Goal: Information Seeking & Learning: Learn about a topic

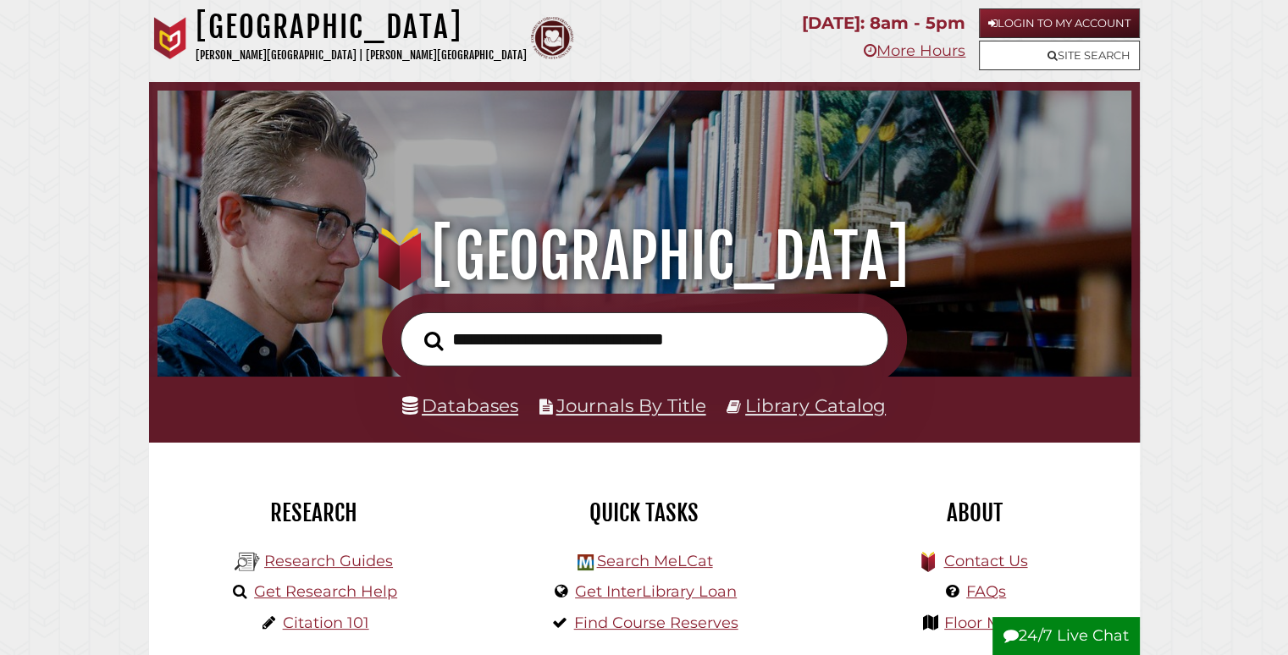
scroll to position [322, 965]
click at [716, 342] on input "text" at bounding box center [644, 339] width 488 height 55
click at [416, 326] on button "Search" at bounding box center [434, 341] width 36 height 30
type input "**********"
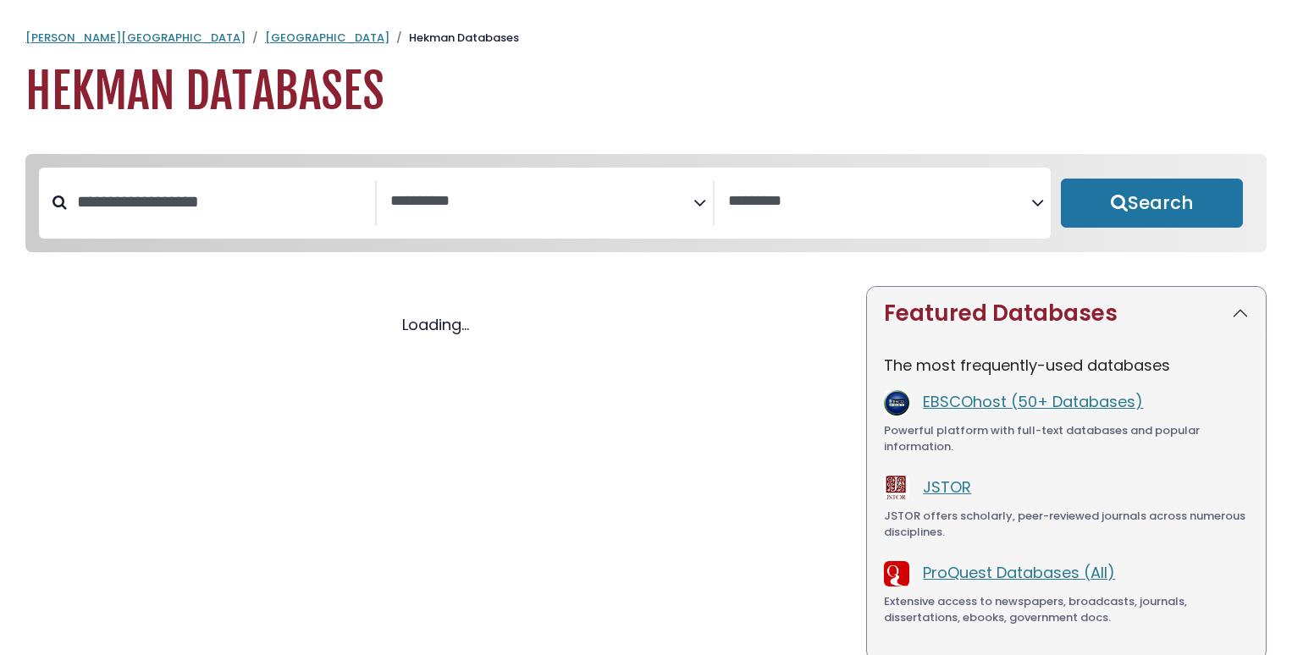
select select "Database Subject Filter"
select select "Database Vendors Filter"
select select "Database Subject Filter"
select select "Database Vendors Filter"
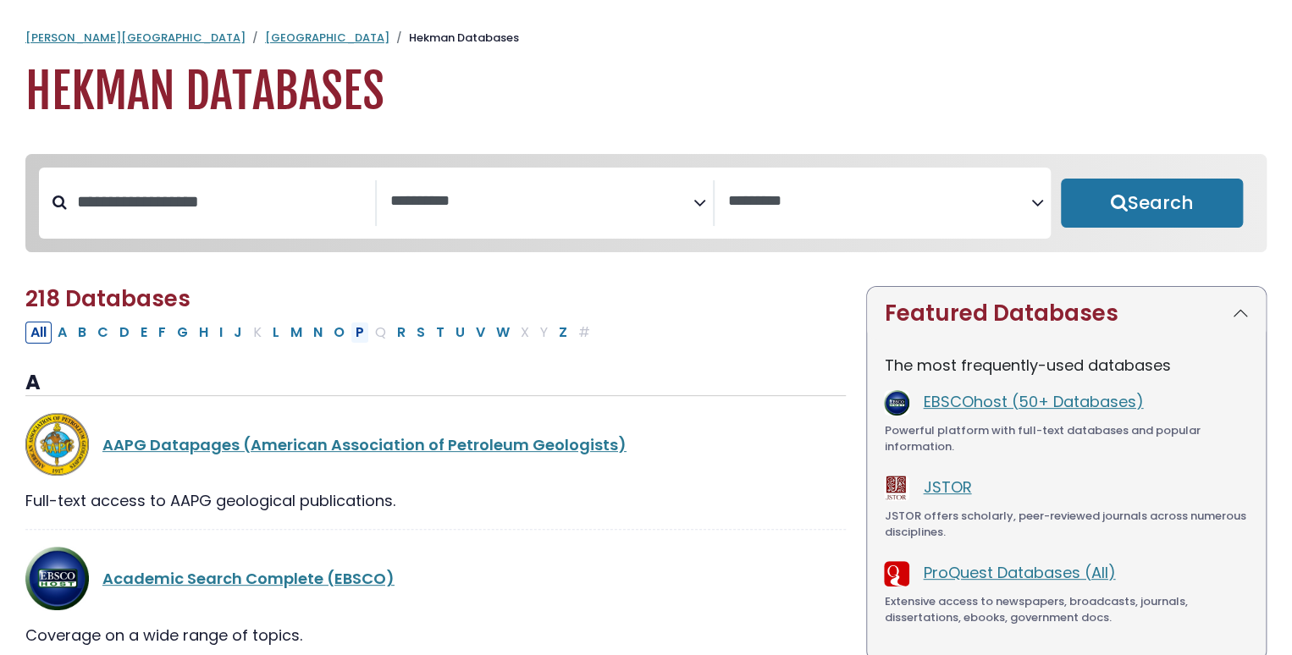
click at [356, 337] on button "P" at bounding box center [360, 333] width 19 height 22
select select "Database Subject Filter"
select select "Database Vendors Filter"
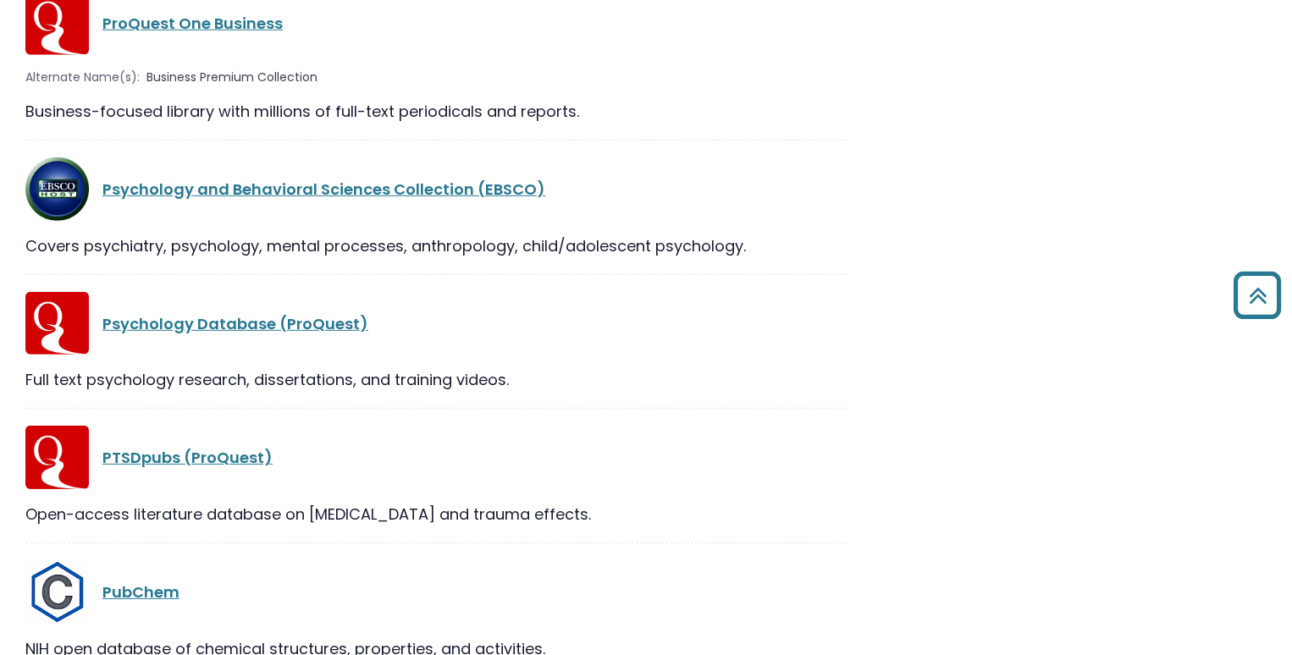
scroll to position [2371, 0]
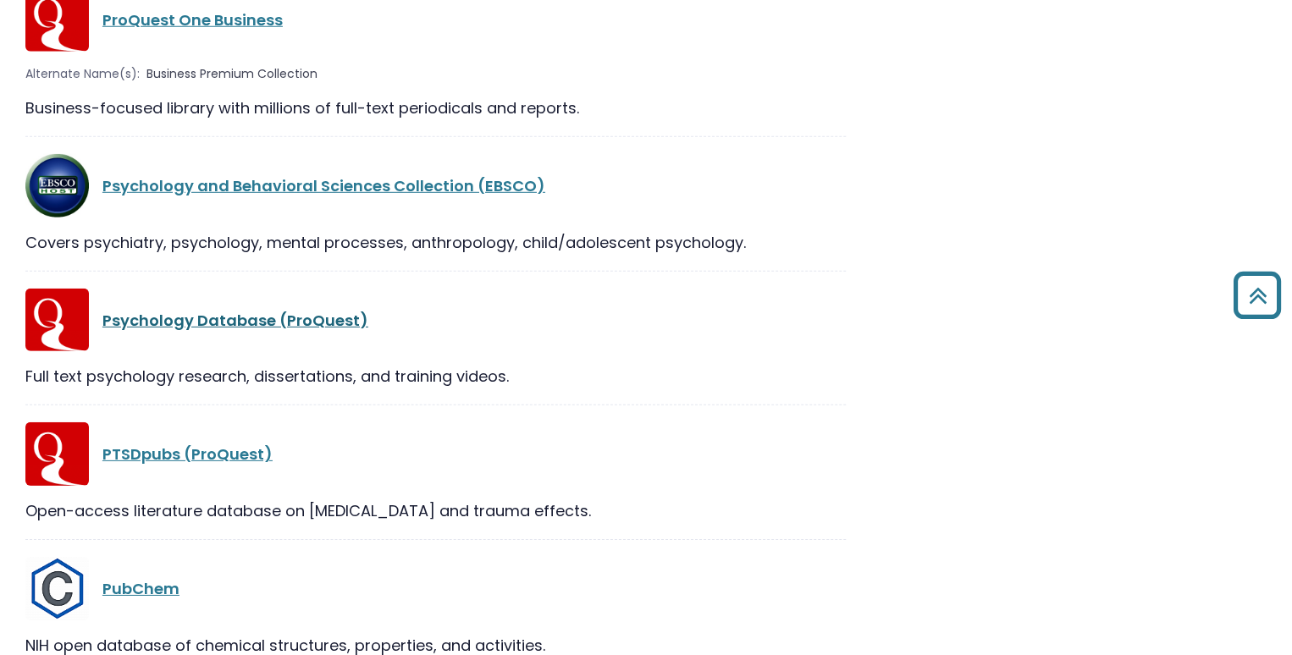
click at [227, 320] on link "Psychology Database (ProQuest)" at bounding box center [235, 320] width 266 height 21
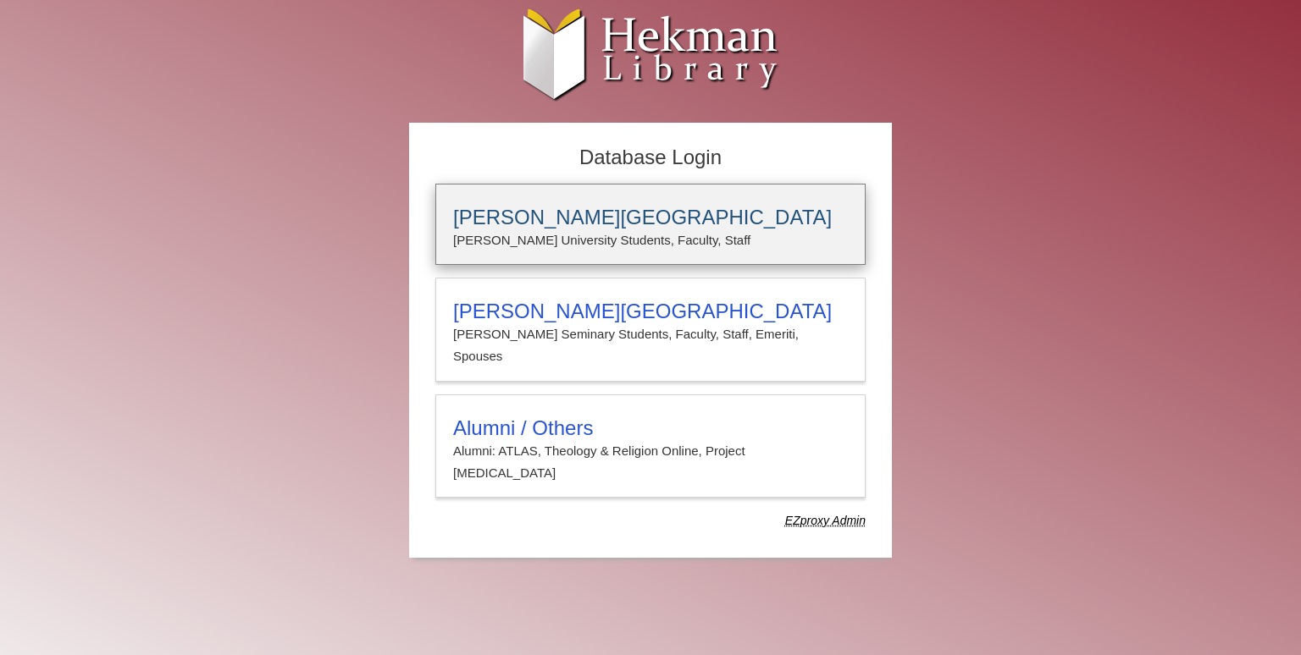
type input "*******"
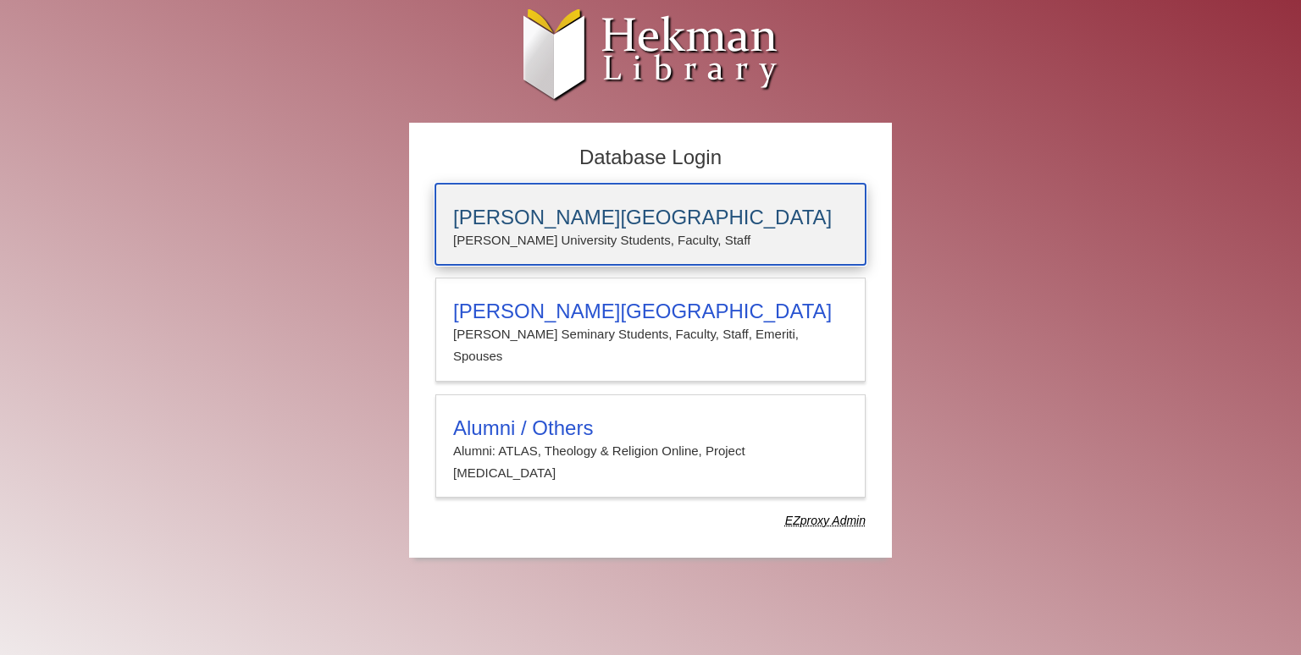
click at [542, 232] on p "[PERSON_NAME] University Students, Faculty, Staff" at bounding box center [650, 240] width 395 height 22
click at [515, 211] on h3 "[PERSON_NAME][GEOGRAPHIC_DATA]" at bounding box center [650, 218] width 395 height 24
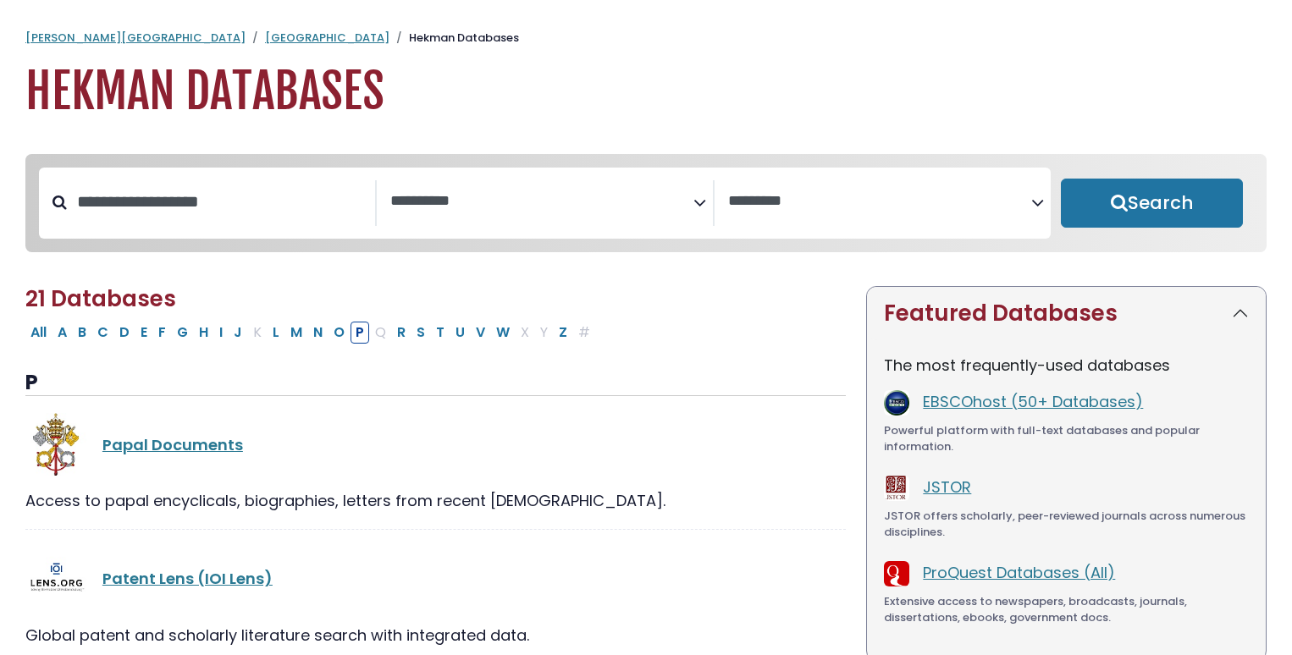
select select "Database Subject Filter"
select select "Database Vendors Filter"
click at [498, 331] on button "W" at bounding box center [503, 333] width 24 height 22
select select "Database Subject Filter"
select select "Database Vendors Filter"
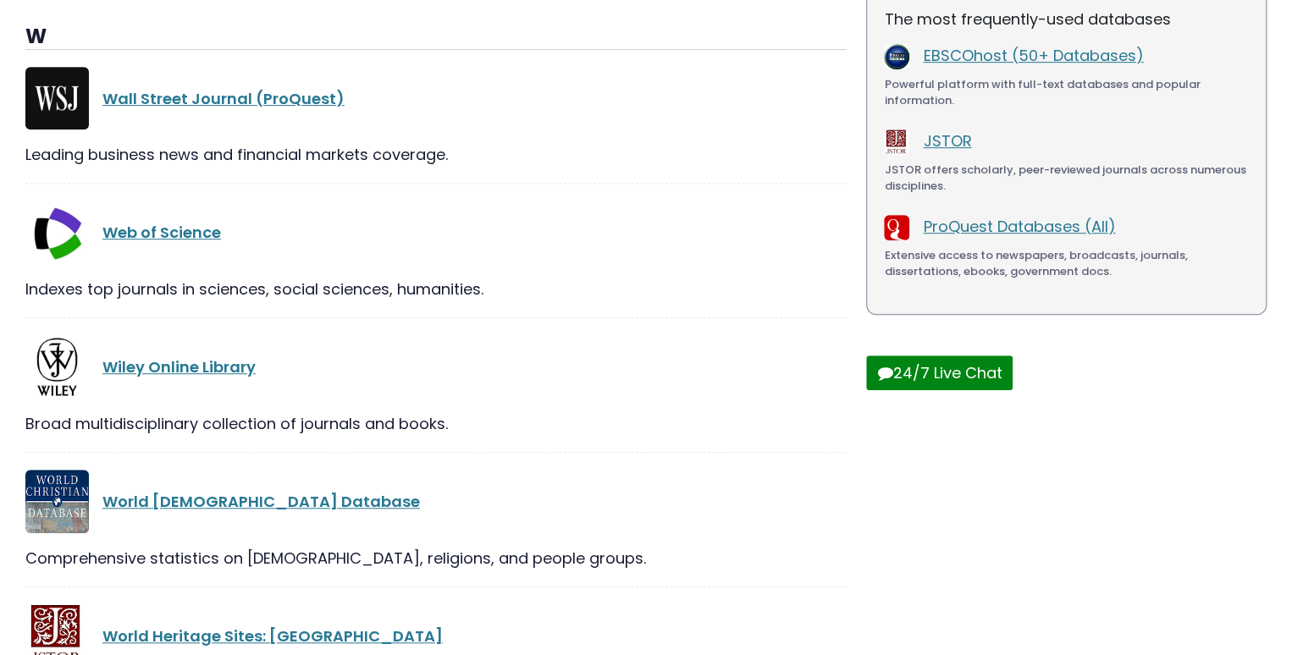
scroll to position [423, 0]
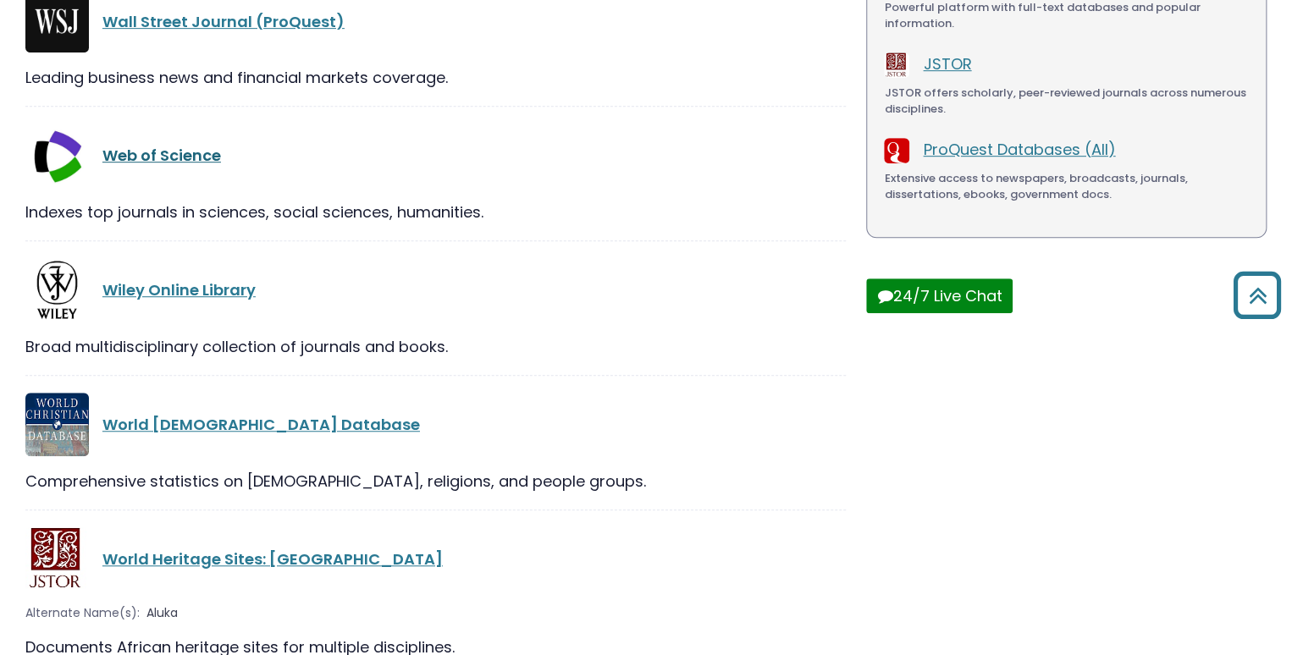
click at [156, 160] on link "Web of Science" at bounding box center [161, 155] width 119 height 21
